Goal: Transaction & Acquisition: Purchase product/service

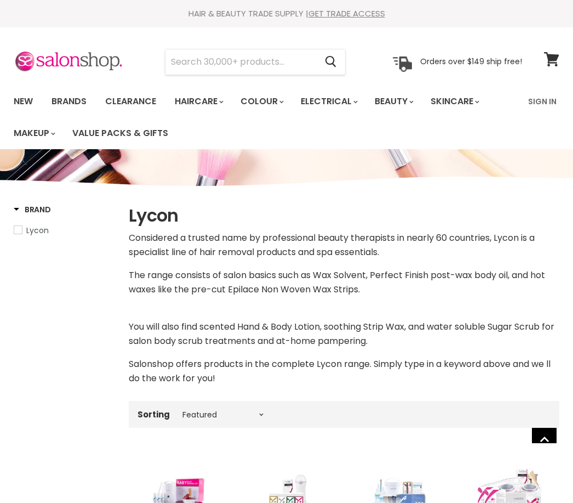
select select "manual"
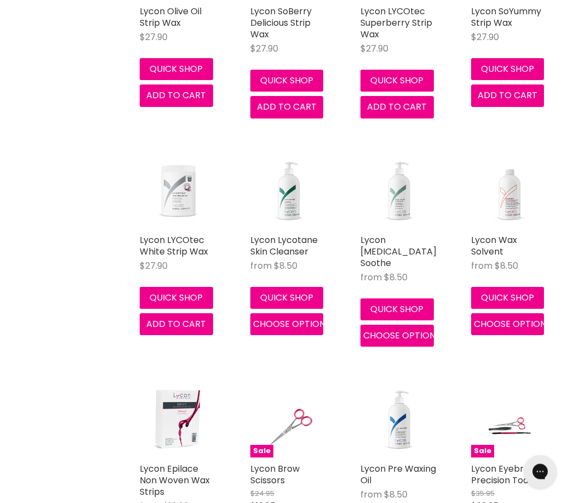
scroll to position [2119, 0]
click at [399, 196] on img "Main content" at bounding box center [400, 190] width 78 height 78
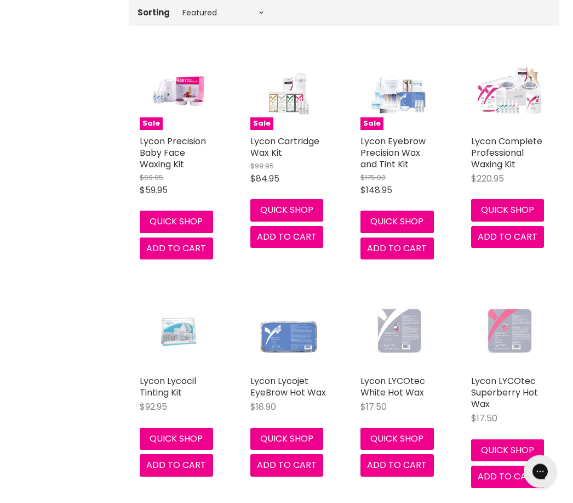
scroll to position [402, 0]
click at [533, 89] on img "Main content" at bounding box center [511, 91] width 78 height 78
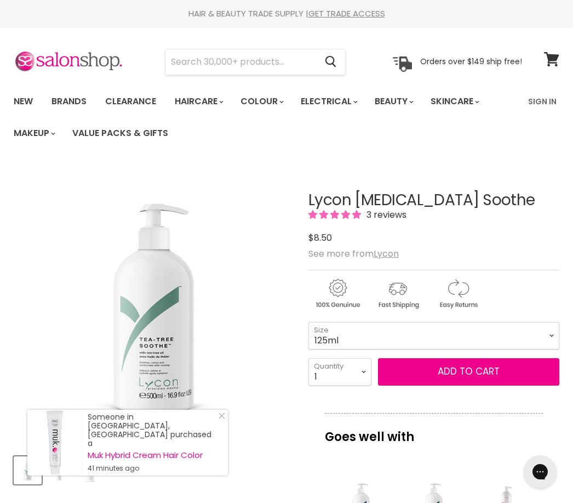
click at [225, 423] on div "Someone in [GEOGRAPHIC_DATA], [GEOGRAPHIC_DATA] purchased a Muk Hybrid Cream Ha…" at bounding box center [127, 443] width 201 height 66
click at [223, 419] on icon "Close Icon" at bounding box center [222, 415] width 7 height 7
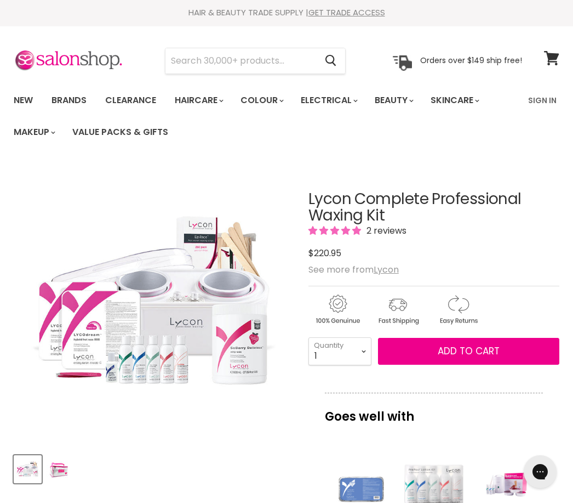
click at [160, 362] on img "Lycon Complete Professional Waxing Kit image. Click or Scroll to Zoom." at bounding box center [154, 303] width 281 height 281
click at [176, 361] on img "Lycon Complete Professional Waxing Kit image. Click or Scroll to Zoom." at bounding box center [154, 303] width 281 height 281
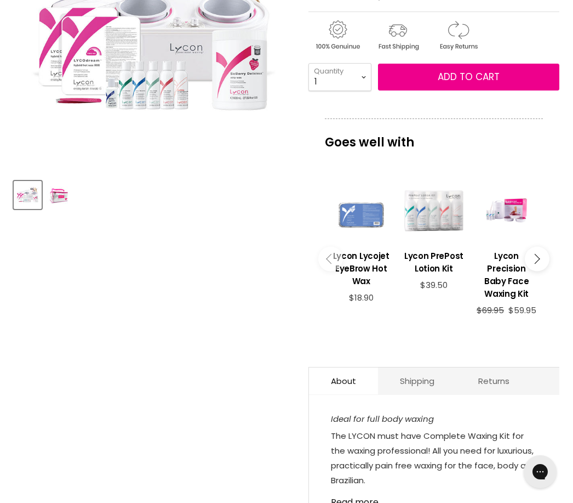
scroll to position [275, 0]
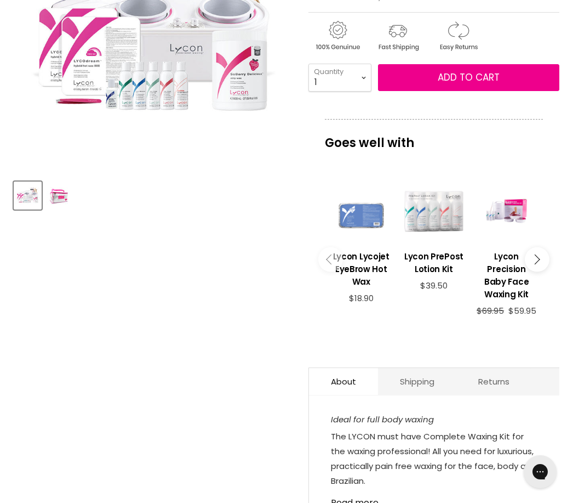
click at [462, 211] on div "Main content" at bounding box center [435, 211] width 62 height 62
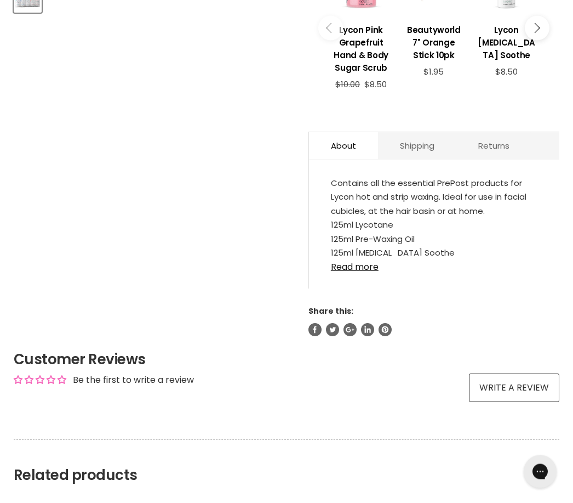
scroll to position [472, 0]
click at [377, 270] on link "Read more" at bounding box center [434, 263] width 207 height 16
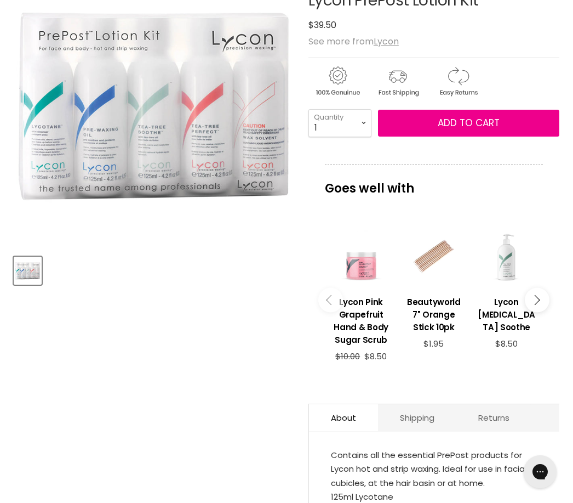
scroll to position [198, 0]
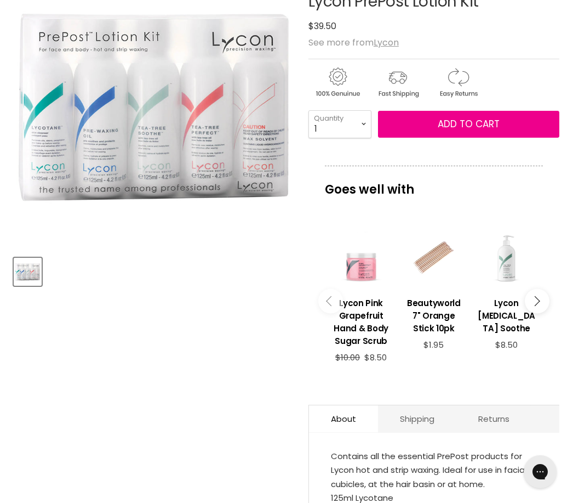
click at [221, 140] on img "Lycon PrePost Lotion Kit image. Click or Scroll to Zoom." at bounding box center [154, 105] width 281 height 281
click at [190, 133] on img "Lycon PrePost Lotion Kit image. Click or Scroll to Zoom." at bounding box center [21, 39] width 844 height 844
click at [224, 149] on img "Lycon PrePost Lotion Kit image. Click or Scroll to Zoom." at bounding box center [154, 105] width 281 height 281
